Goal: Information Seeking & Learning: Learn about a topic

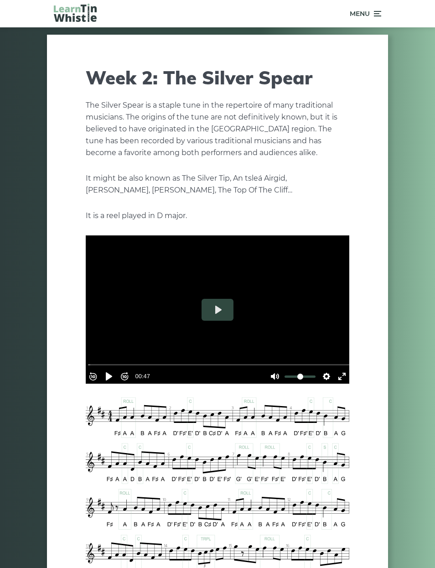
click at [370, 16] on span "Menu" at bounding box center [365, 13] width 31 height 23
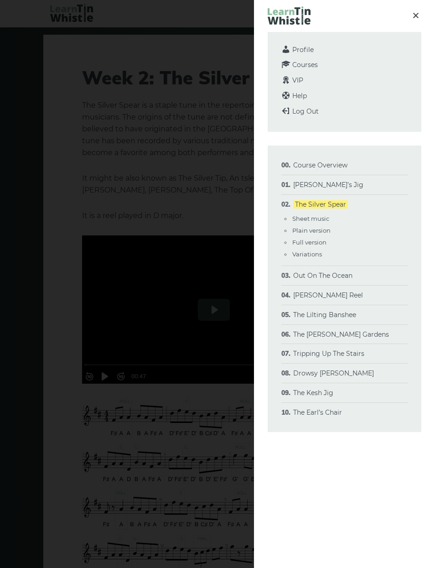
click at [336, 183] on link "[PERSON_NAME]’s Jig" at bounding box center [329, 185] width 70 height 8
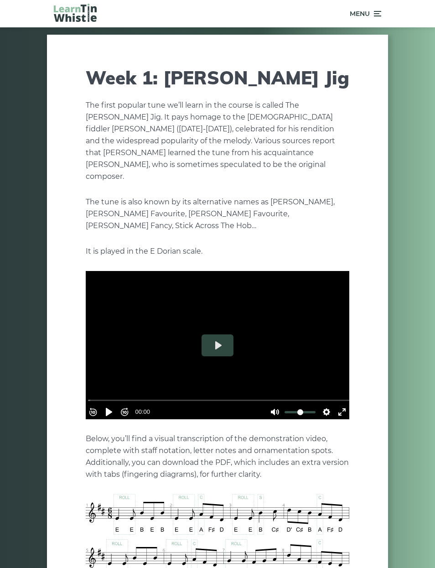
click at [372, 20] on span "Menu" at bounding box center [365, 13] width 31 height 23
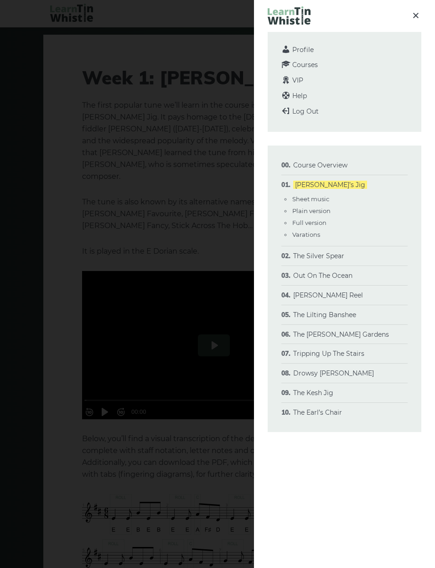
click at [315, 259] on link "The Silver Spear" at bounding box center [319, 256] width 51 height 8
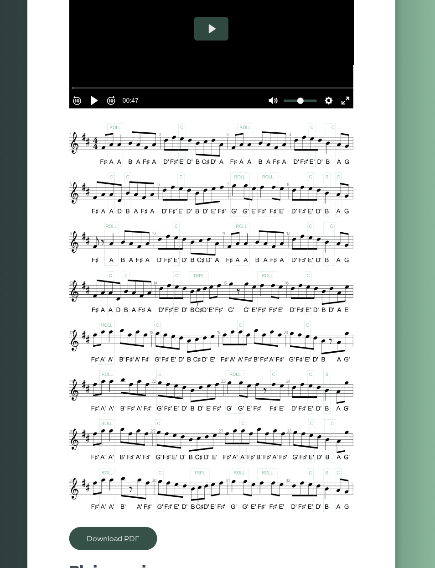
scroll to position [276, 0]
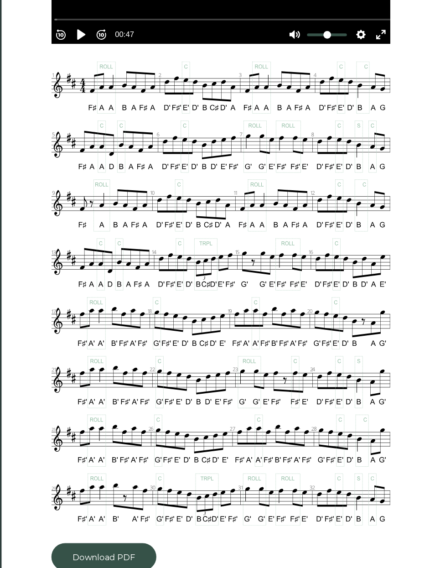
click at [101, 496] on link "Download PDF" at bounding box center [127, 506] width 82 height 21
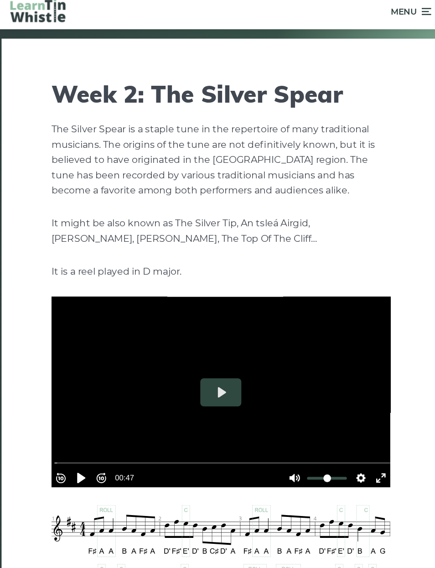
scroll to position [0, 0]
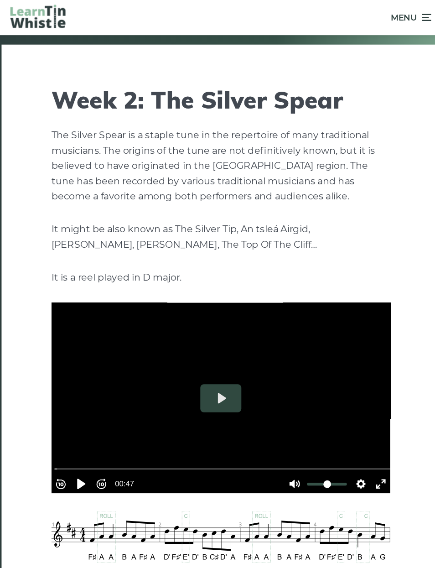
click at [350, 13] on span "Menu" at bounding box center [365, 13] width 31 height 23
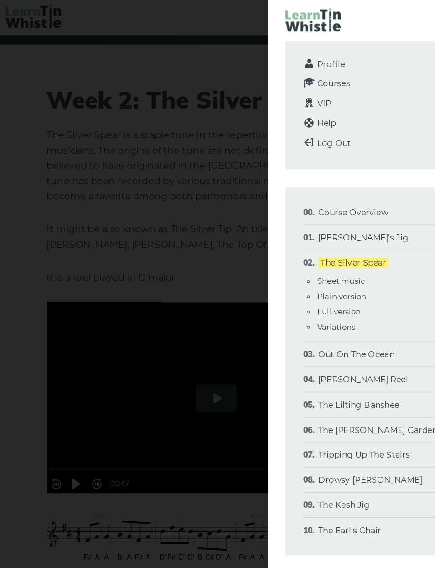
click at [291, 178] on li "Morisson’s Jig Sheet music Plain version Full version Varations" at bounding box center [345, 185] width 126 height 20
click at [294, 183] on link "[PERSON_NAME]’s Jig" at bounding box center [329, 185] width 70 height 8
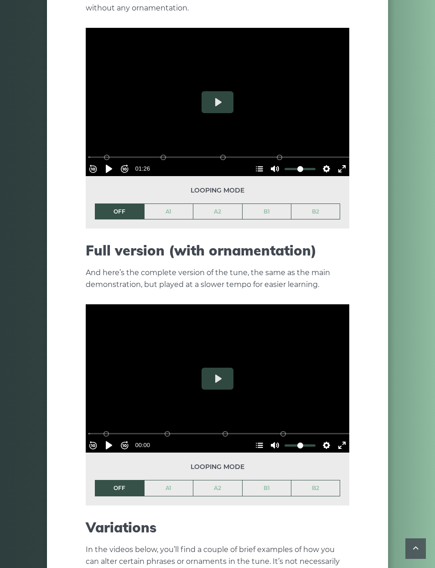
scroll to position [970, 0]
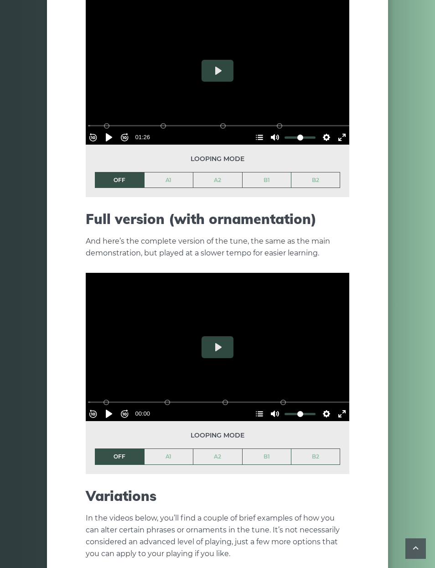
click at [220, 341] on button "Play" at bounding box center [218, 347] width 32 height 22
click at [169, 449] on link "A1" at bounding box center [169, 457] width 49 height 16
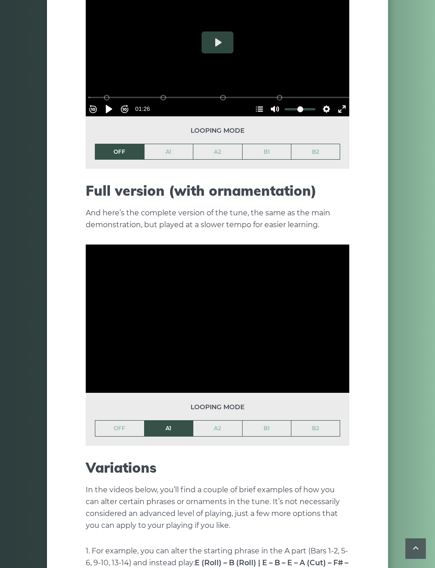
scroll to position [1003, 0]
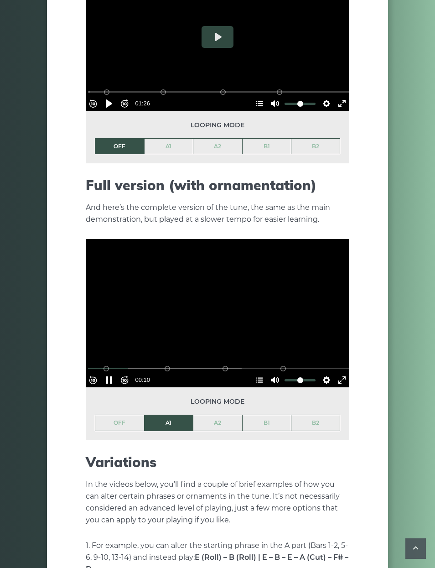
click at [113, 373] on button "Pause Play" at bounding box center [109, 380] width 15 height 15
click at [262, 415] on link "B1" at bounding box center [267, 423] width 49 height 16
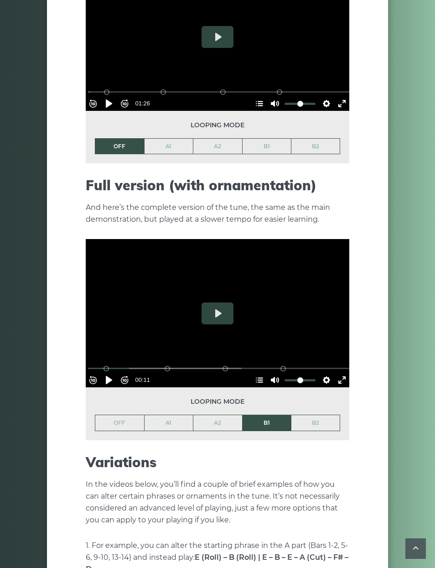
click at [222, 303] on button "Play" at bounding box center [218, 314] width 32 height 22
click at [113, 373] on button "Pause Play" at bounding box center [109, 380] width 15 height 15
type input "*****"
